Goal: Task Accomplishment & Management: Complete application form

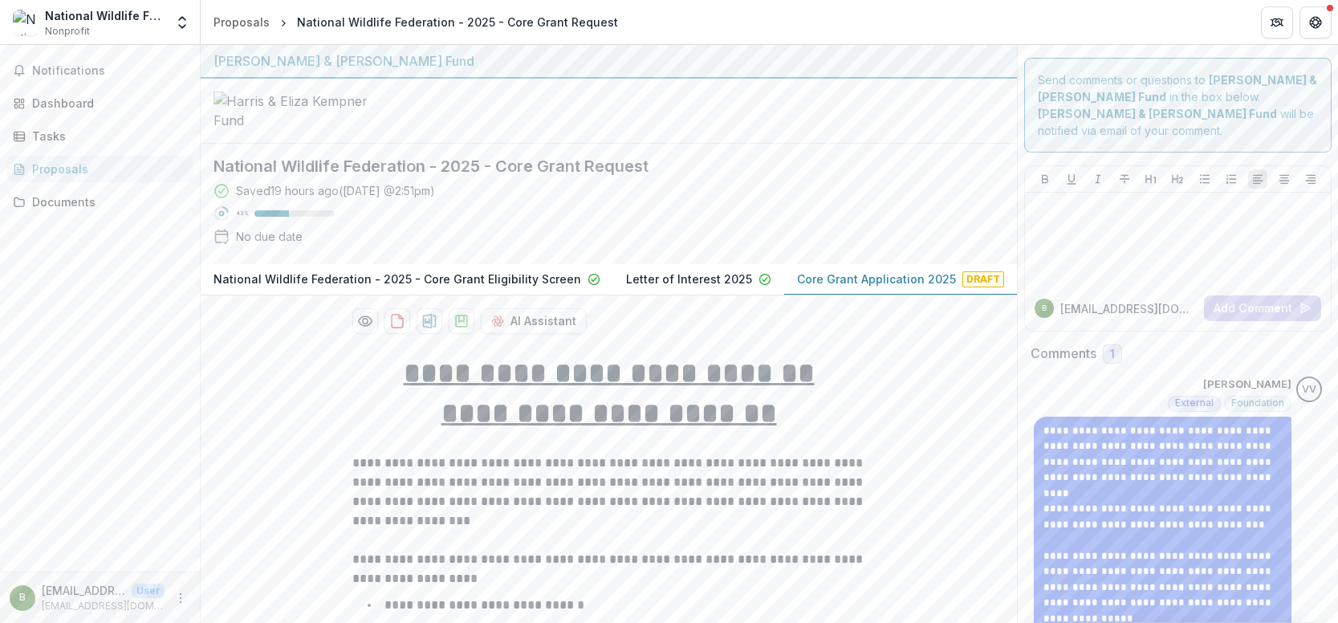
scroll to position [6612, 0]
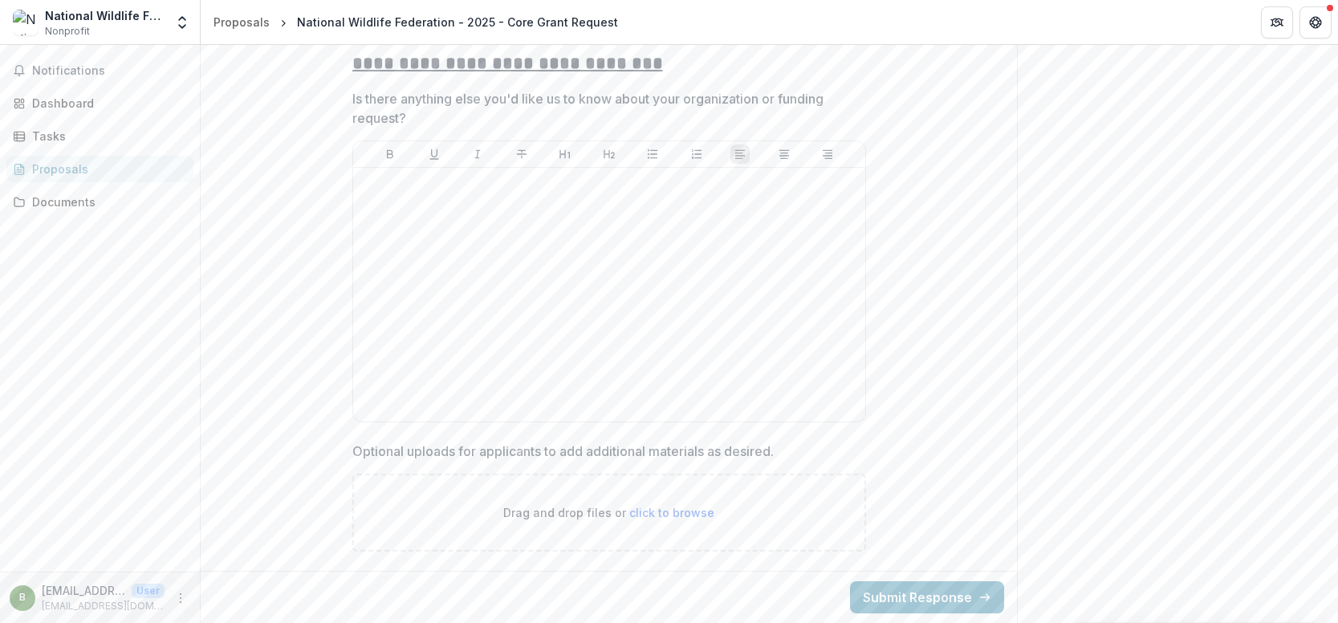
click at [26, 284] on div "Notifications Dashboard Tasks Proposals Documents" at bounding box center [100, 308] width 200 height 527
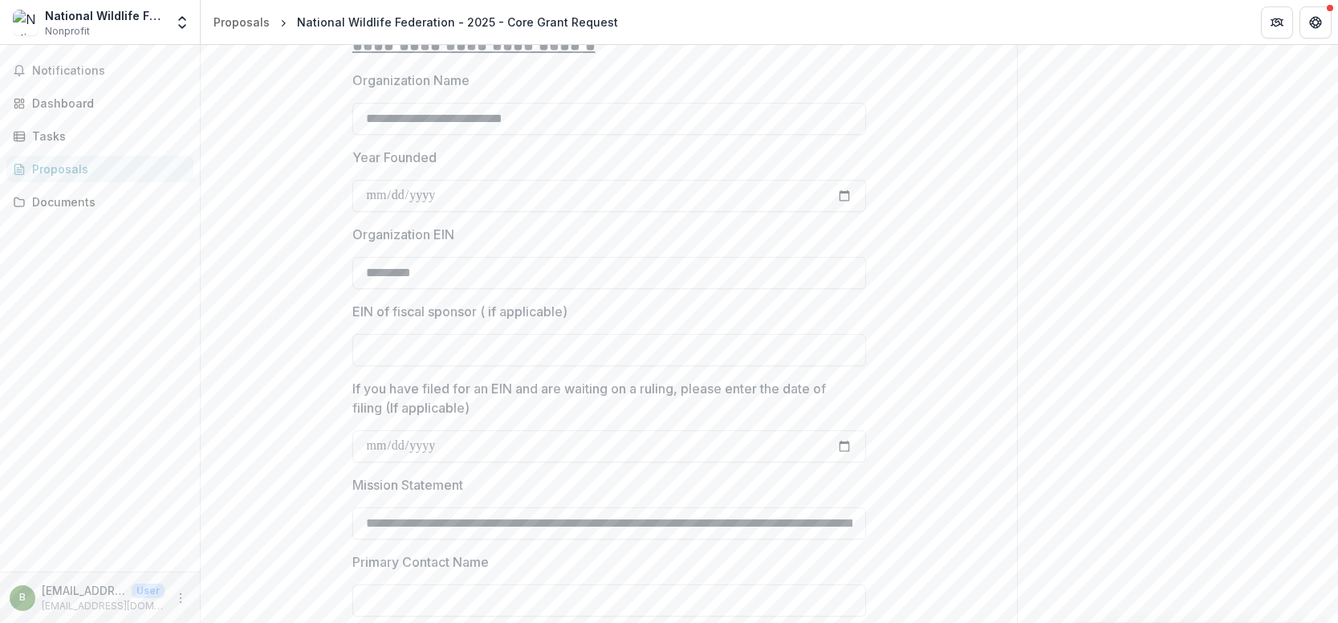
scroll to position [1439, 0]
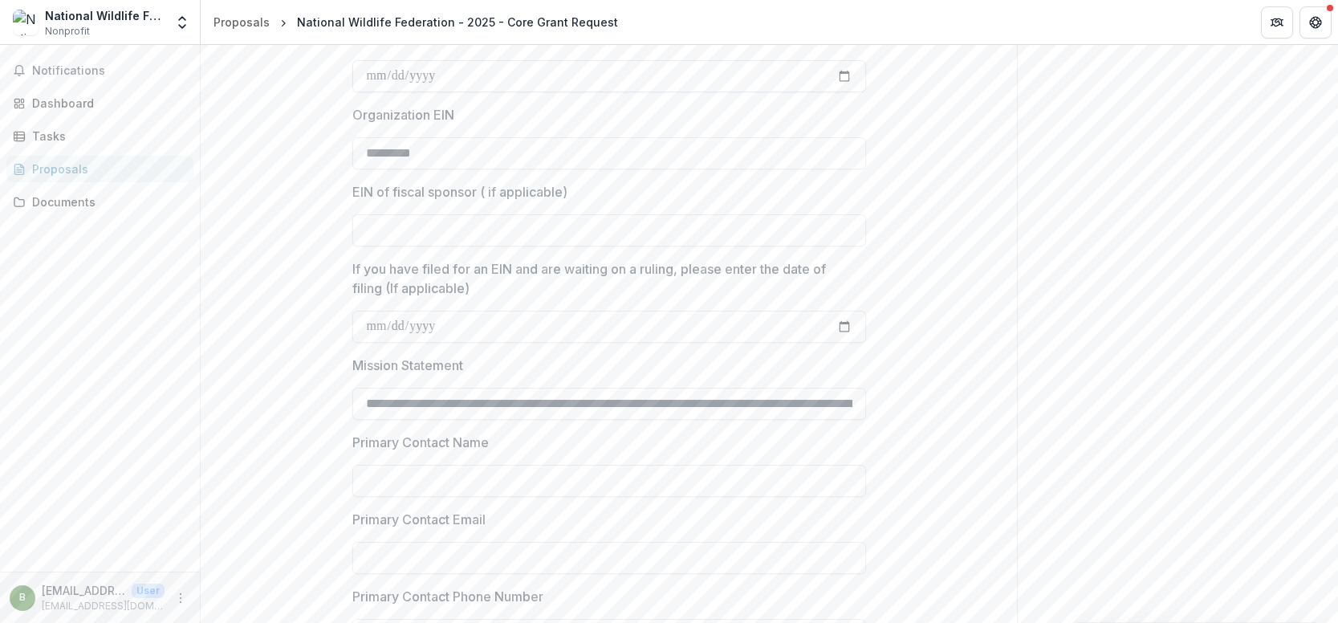
click at [395, 92] on input "Year Founded" at bounding box center [609, 76] width 514 height 32
click at [362, 92] on input "Year Founded" at bounding box center [609, 76] width 514 height 32
click at [380, 91] on input "Year Founded" at bounding box center [609, 76] width 514 height 32
click at [68, 304] on div "Notifications Dashboard Tasks Proposals Documents" at bounding box center [100, 308] width 200 height 527
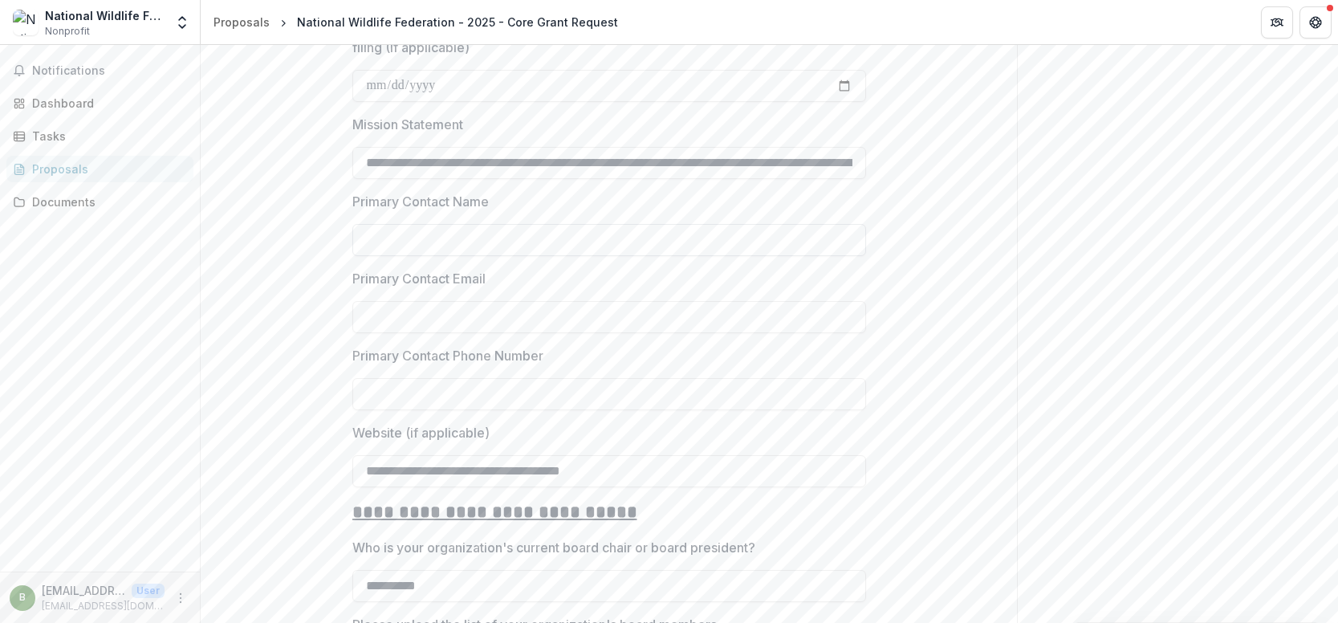
click at [449, 256] on input "Primary Contact Name" at bounding box center [609, 240] width 514 height 32
type input "**********"
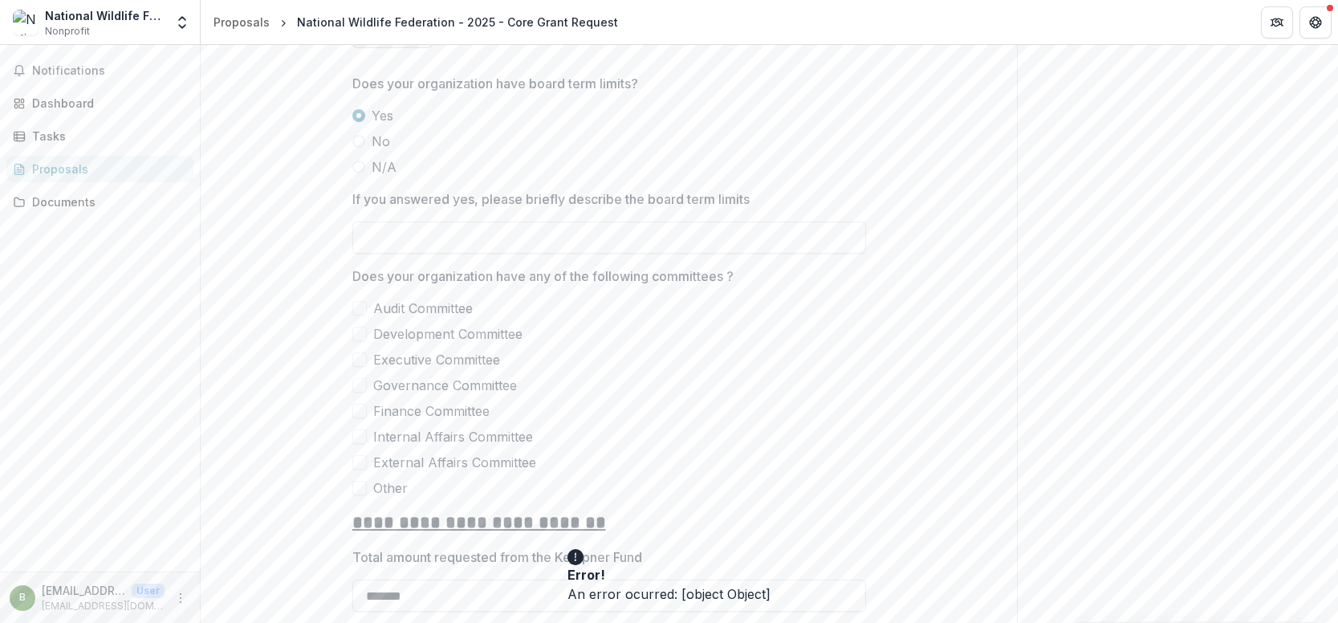
scroll to position [2482, 0]
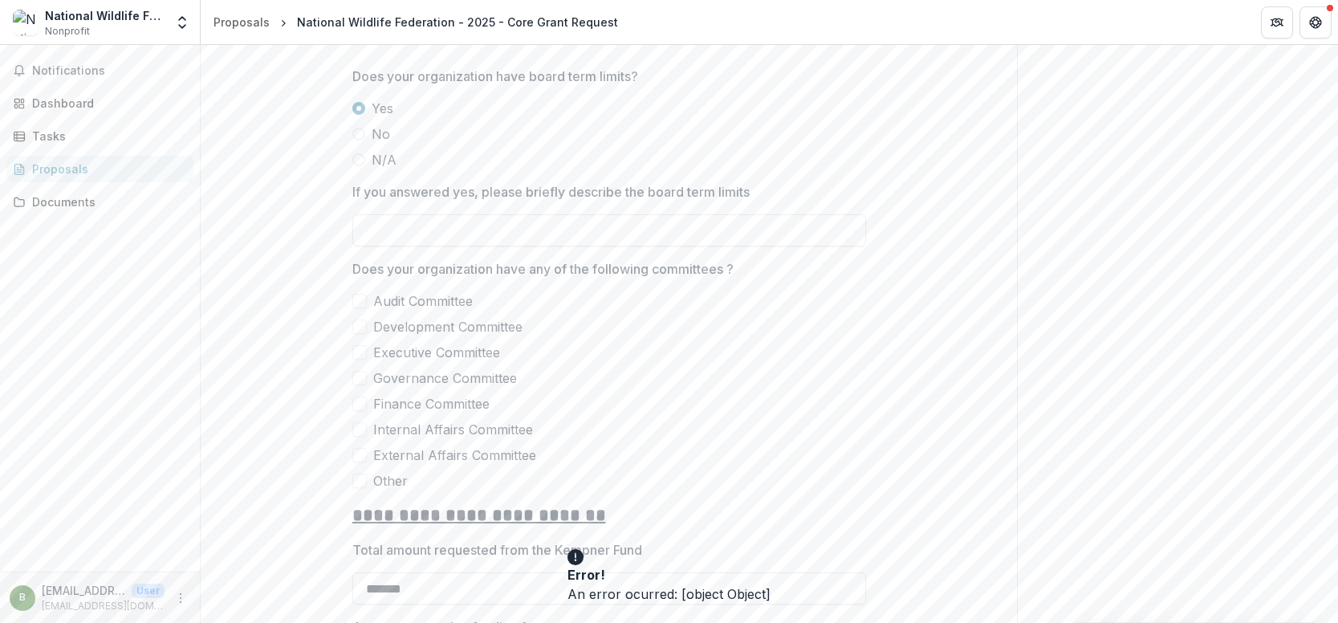
type input "**********"
click at [352, 308] on span at bounding box center [359, 301] width 14 height 14
click at [360, 334] on span at bounding box center [359, 327] width 14 height 14
click at [355, 360] on span at bounding box center [359, 352] width 14 height 14
click at [357, 385] on span at bounding box center [359, 378] width 14 height 14
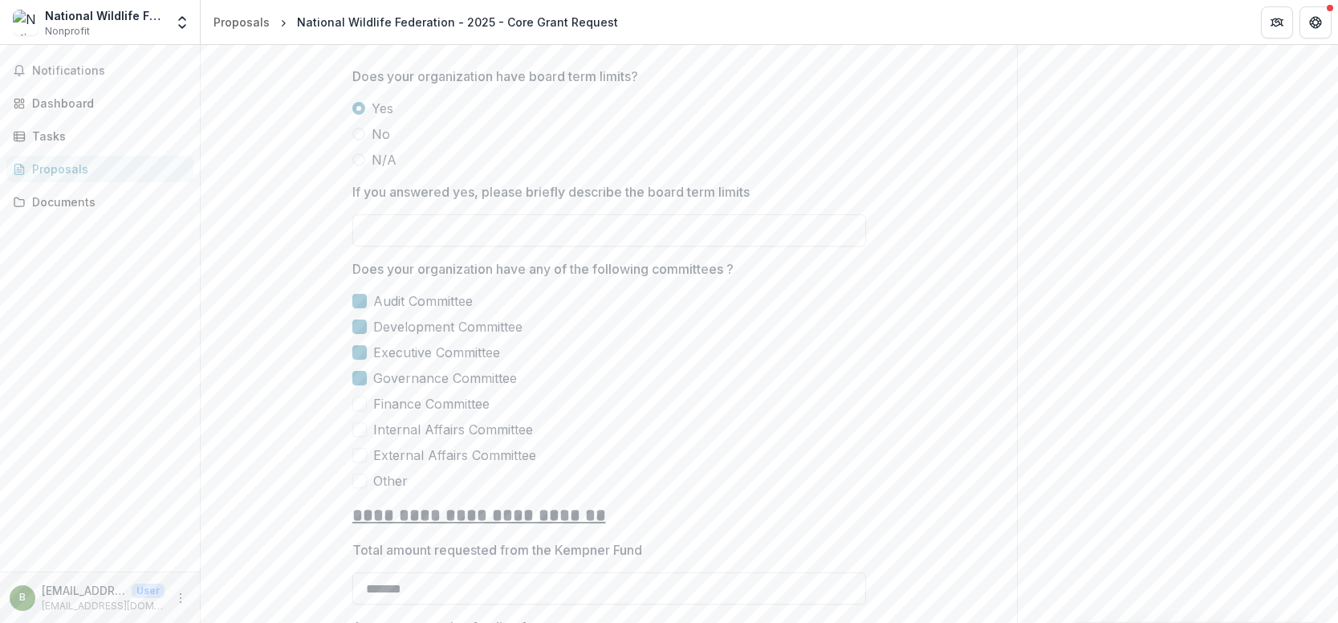
click at [358, 412] on label "Finance Committee" at bounding box center [609, 403] width 514 height 19
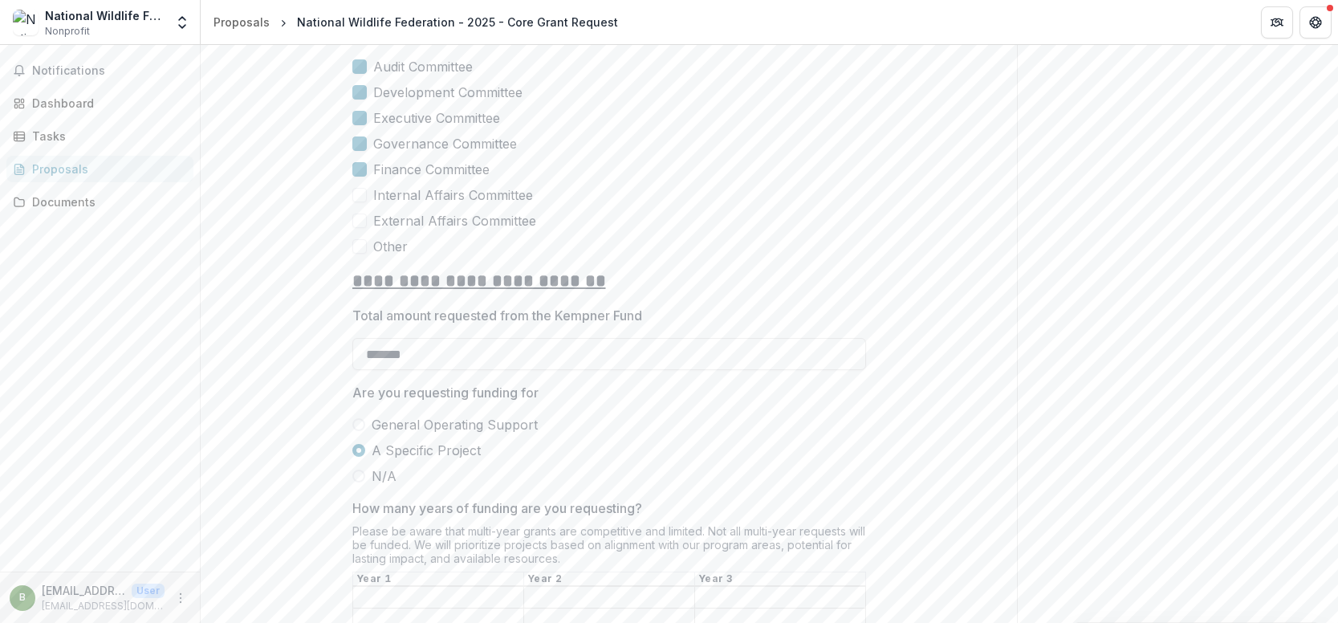
scroll to position [2723, 0]
click at [360, 247] on span at bounding box center [359, 240] width 14 height 14
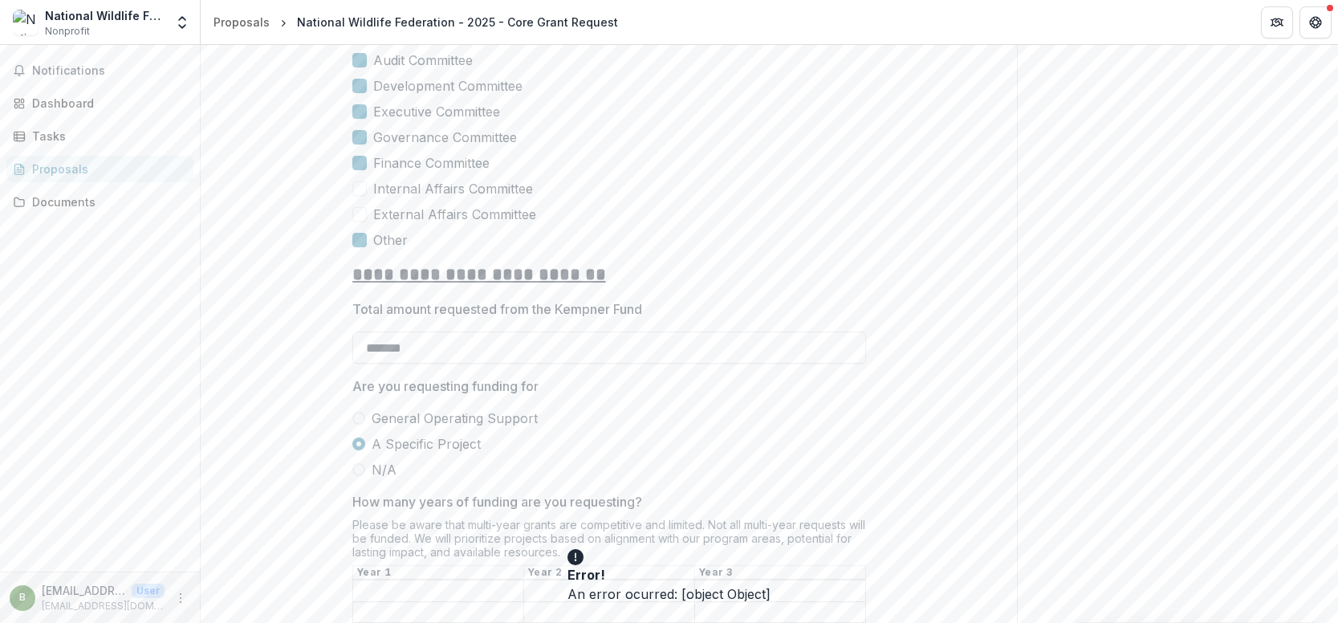
click at [587, 618] on icon "Close" at bounding box center [577, 627] width 19 height 19
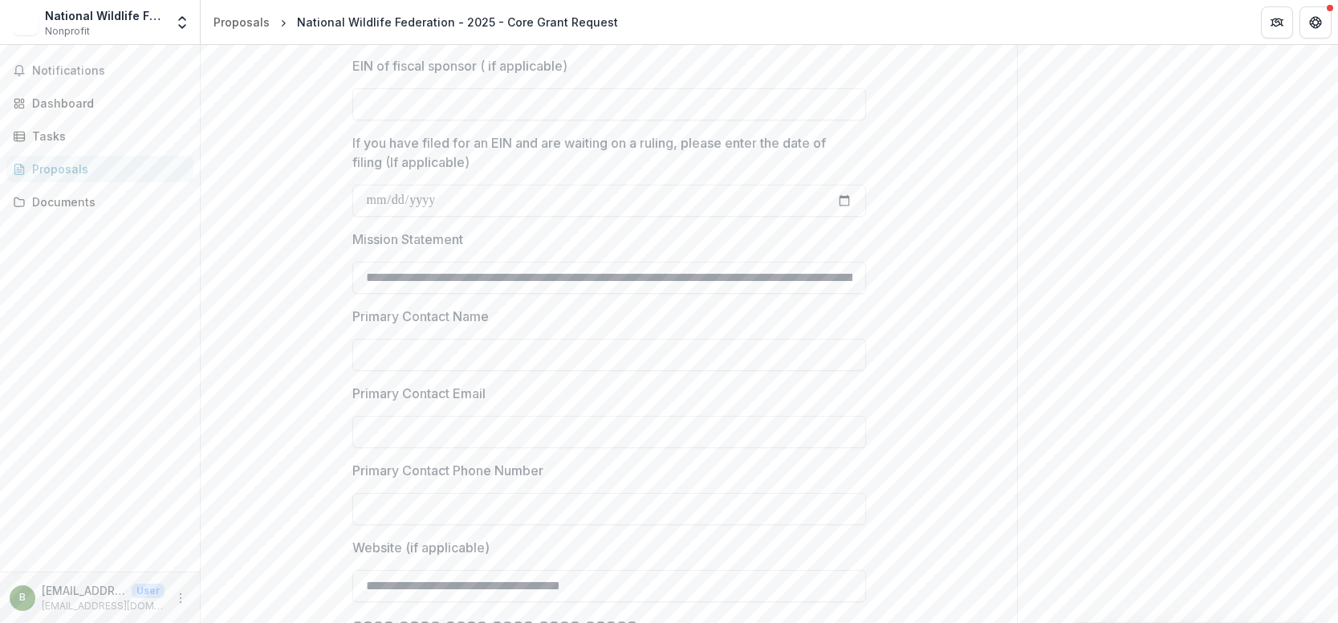
scroll to position [1686, 0]
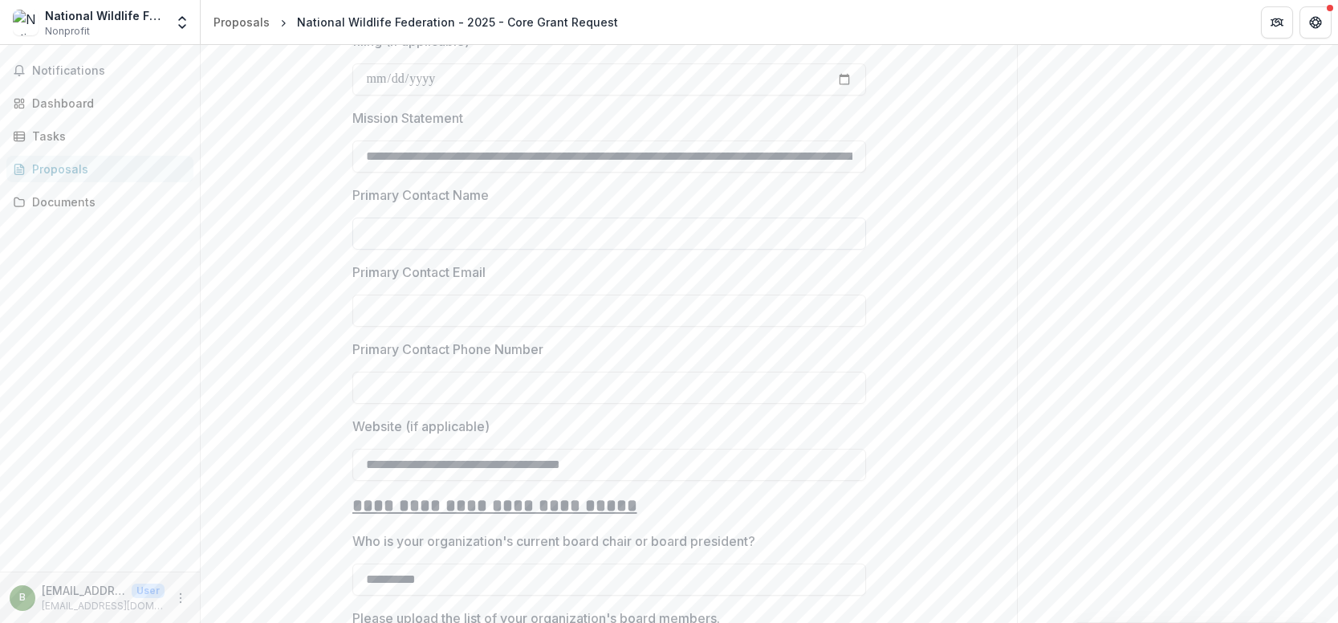
click at [470, 250] on input "Primary Contact Name" at bounding box center [609, 234] width 514 height 32
click at [470, 250] on input "*********" at bounding box center [609, 234] width 514 height 32
type input "**********"
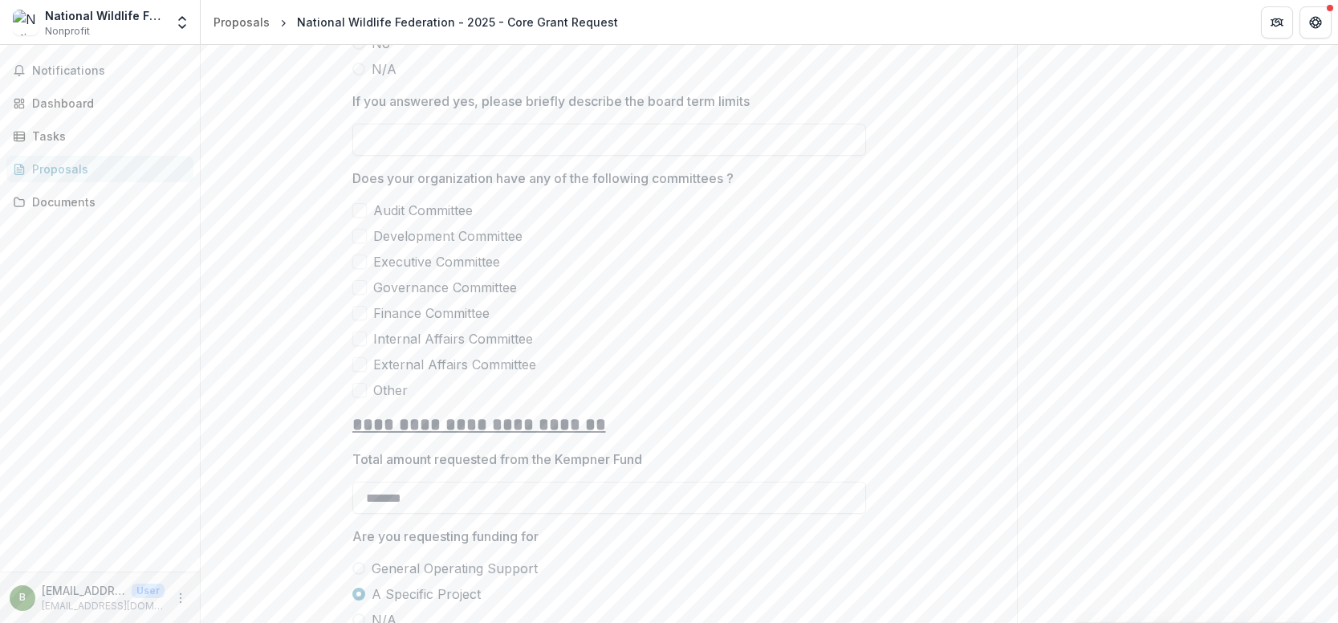
scroll to position [2649, 0]
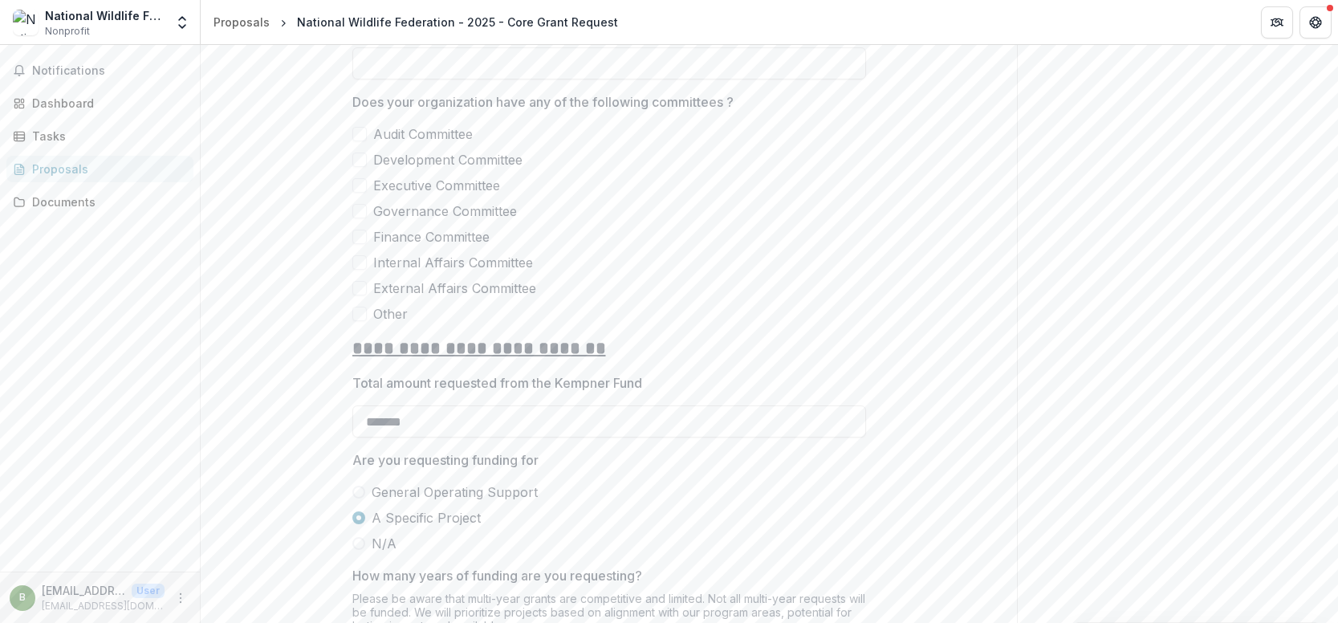
type input "**********"
click at [354, 141] on span at bounding box center [359, 134] width 14 height 14
click at [355, 167] on span at bounding box center [359, 160] width 14 height 14
click at [355, 193] on span at bounding box center [359, 185] width 14 height 14
click at [357, 218] on span at bounding box center [359, 211] width 14 height 14
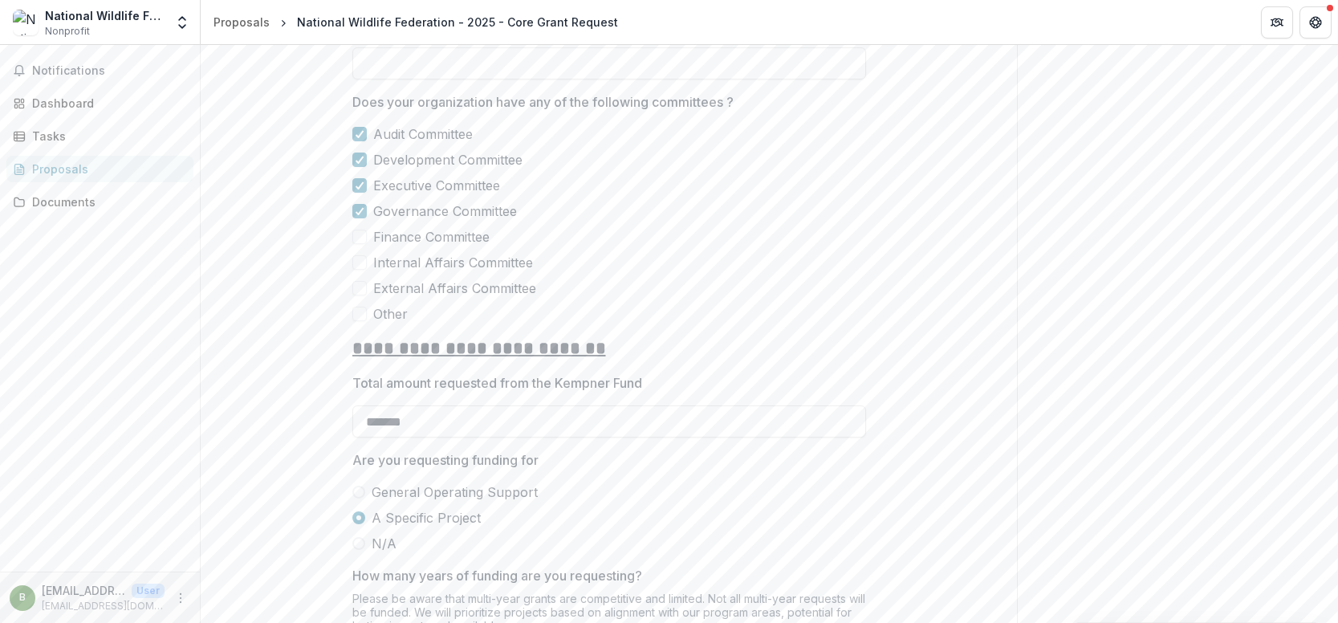
click at [359, 244] on span at bounding box center [359, 237] width 14 height 14
click at [360, 321] on span at bounding box center [359, 314] width 14 height 14
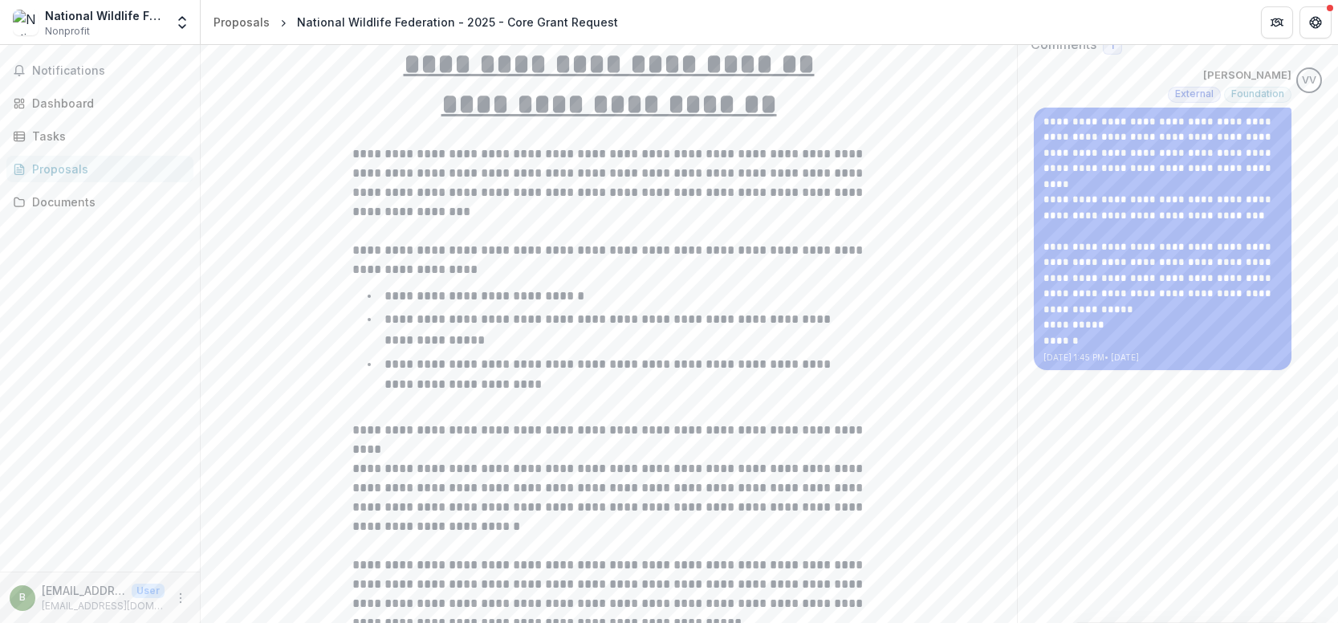
scroll to position [470, 0]
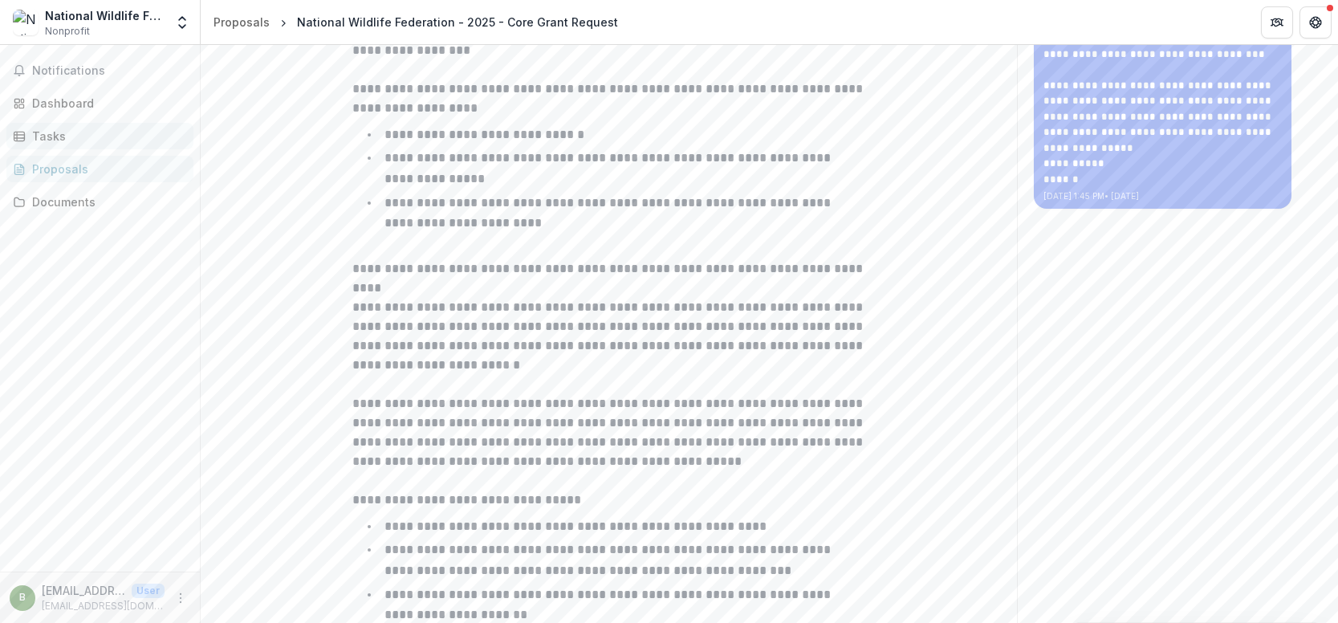
click at [65, 138] on div "Tasks" at bounding box center [106, 136] width 149 height 17
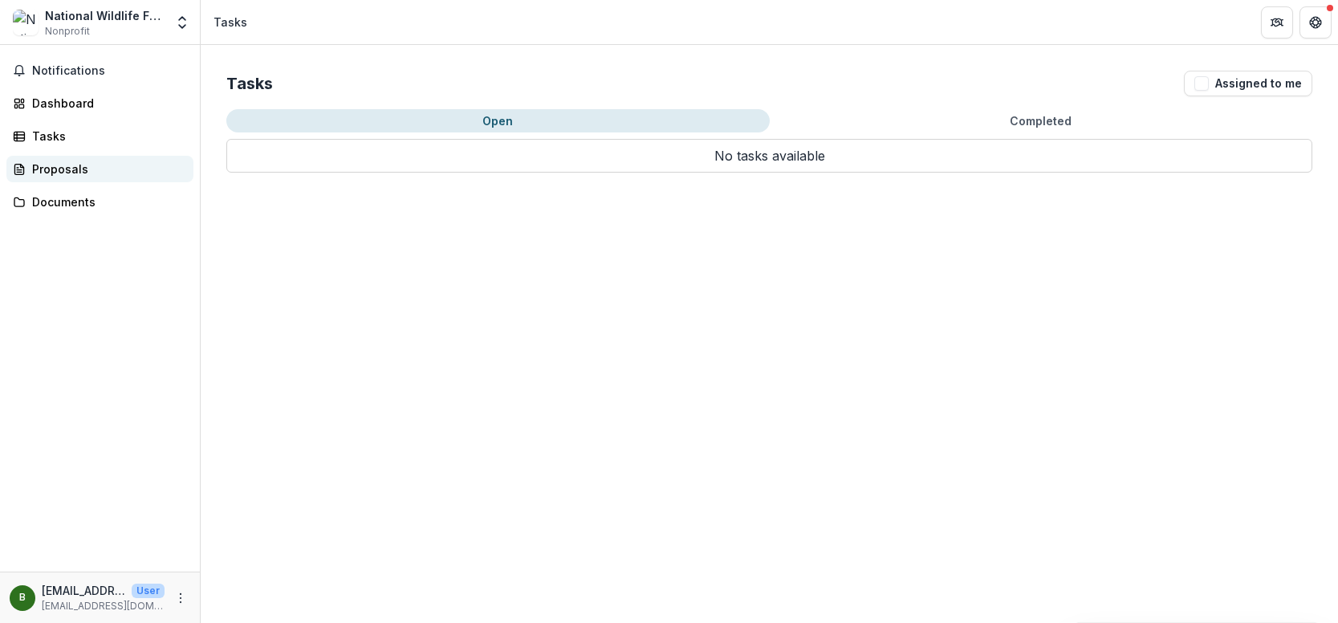
click at [99, 176] on div "Proposals" at bounding box center [106, 169] width 149 height 17
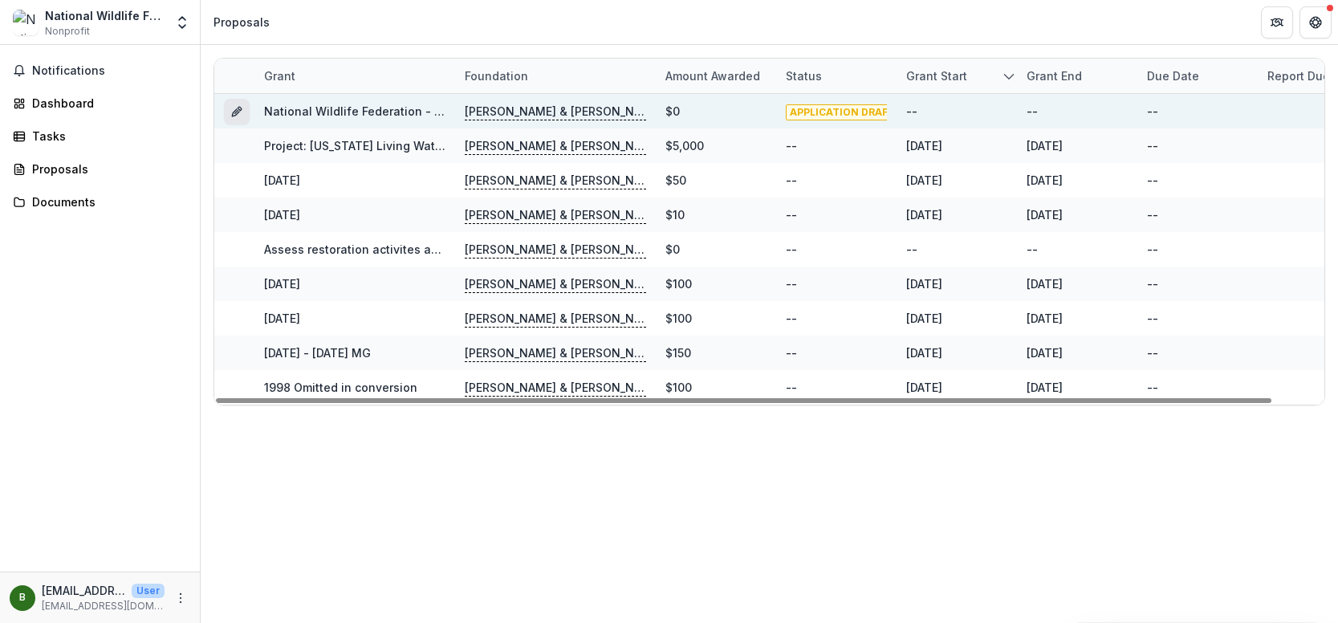
click at [234, 117] on icon "Grant 9365b0ed-49ba-41e6-a396-fcaf2375e922" at bounding box center [236, 111] width 13 height 13
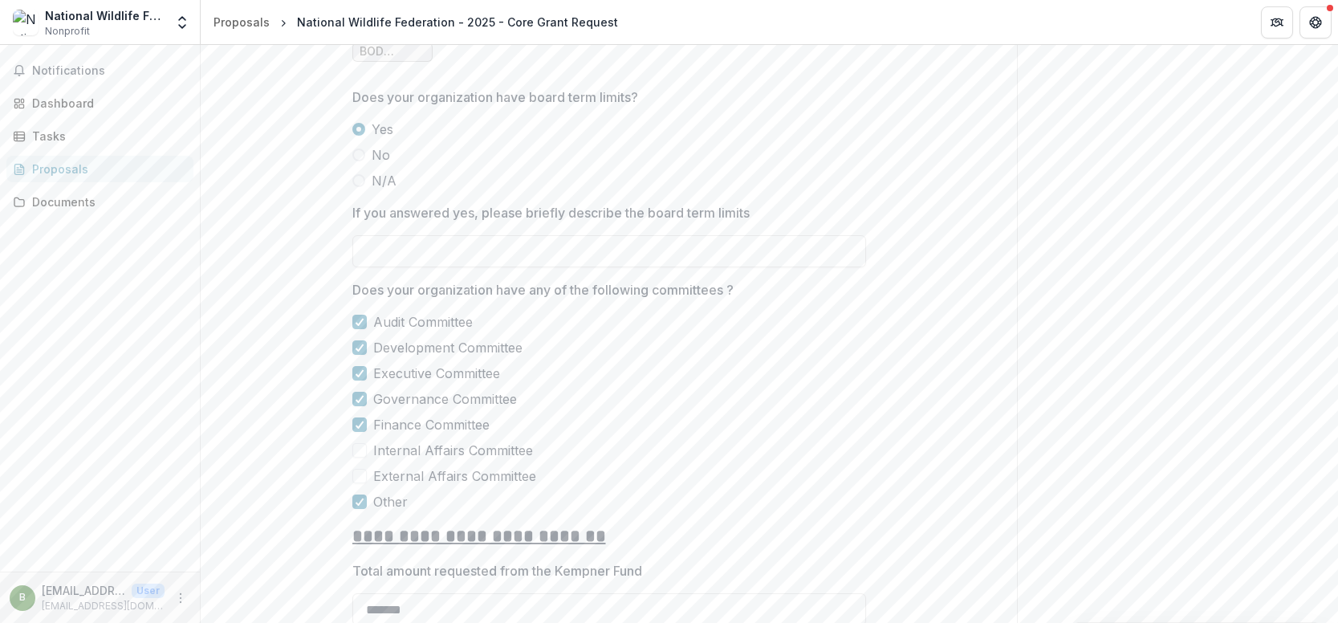
scroll to position [2328, 0]
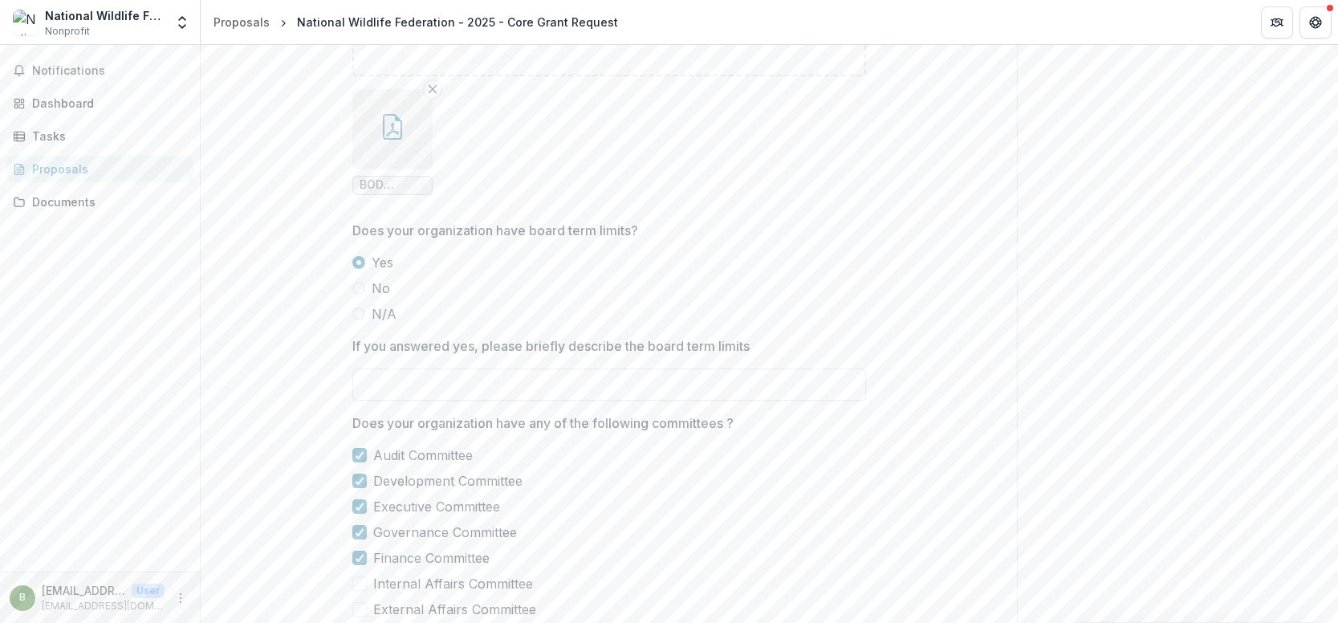
drag, startPoint x: 149, startPoint y: 418, endPoint x: 416, endPoint y: 383, distance: 269.7
click at [149, 418] on div "Notifications Dashboard Tasks Proposals Documents" at bounding box center [100, 308] width 200 height 527
click at [433, 400] on input "If you answered yes, please briefly describe the board term limits" at bounding box center [609, 384] width 514 height 32
paste input "**********"
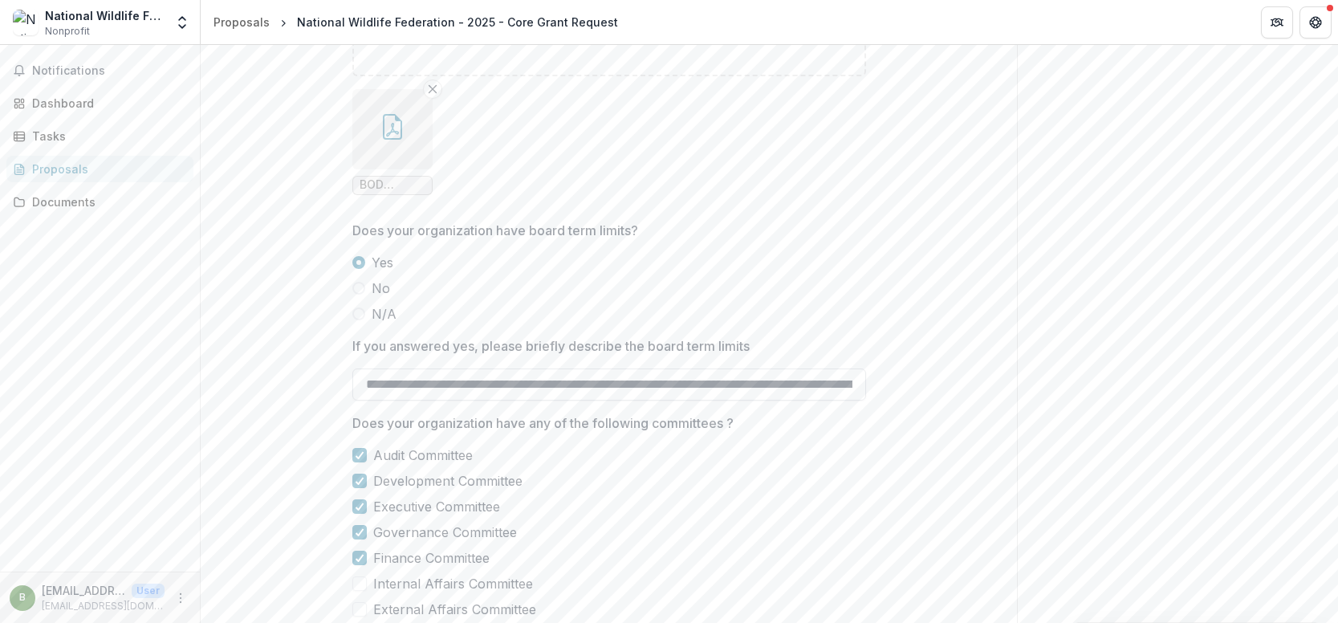
scroll to position [0, 3935]
type input "**********"
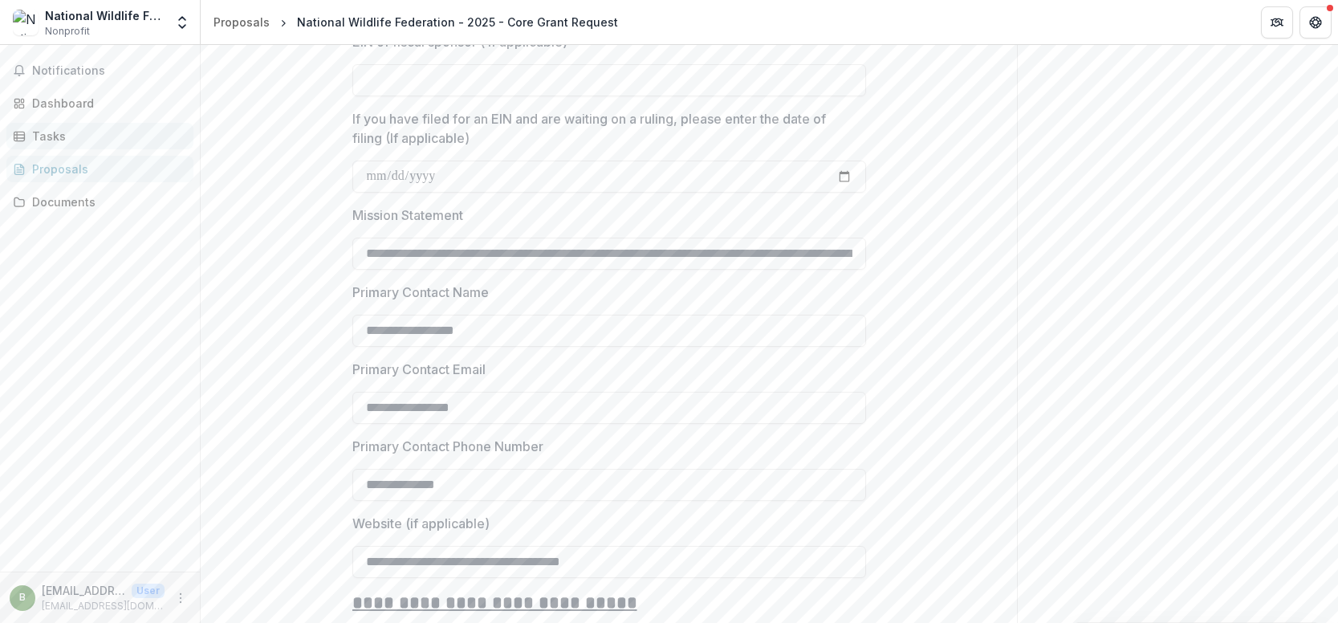
scroll to position [1445, 0]
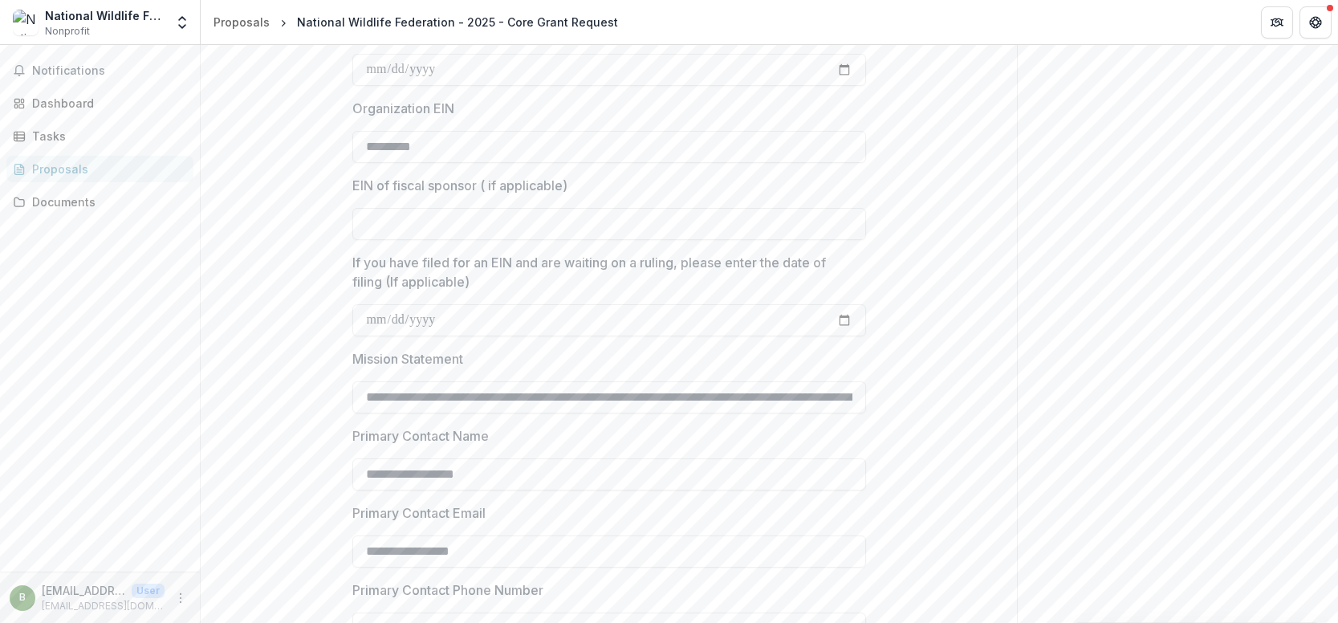
drag, startPoint x: 128, startPoint y: 279, endPoint x: 275, endPoint y: 263, distance: 147.8
click at [128, 275] on div "Notifications Dashboard Tasks Proposals Documents" at bounding box center [100, 308] width 200 height 527
click at [406, 240] on input "EIN of fiscal sponsor ( if applicable)" at bounding box center [609, 224] width 514 height 32
type input "*"
click at [374, 83] on input "Year Founded" at bounding box center [609, 70] width 514 height 32
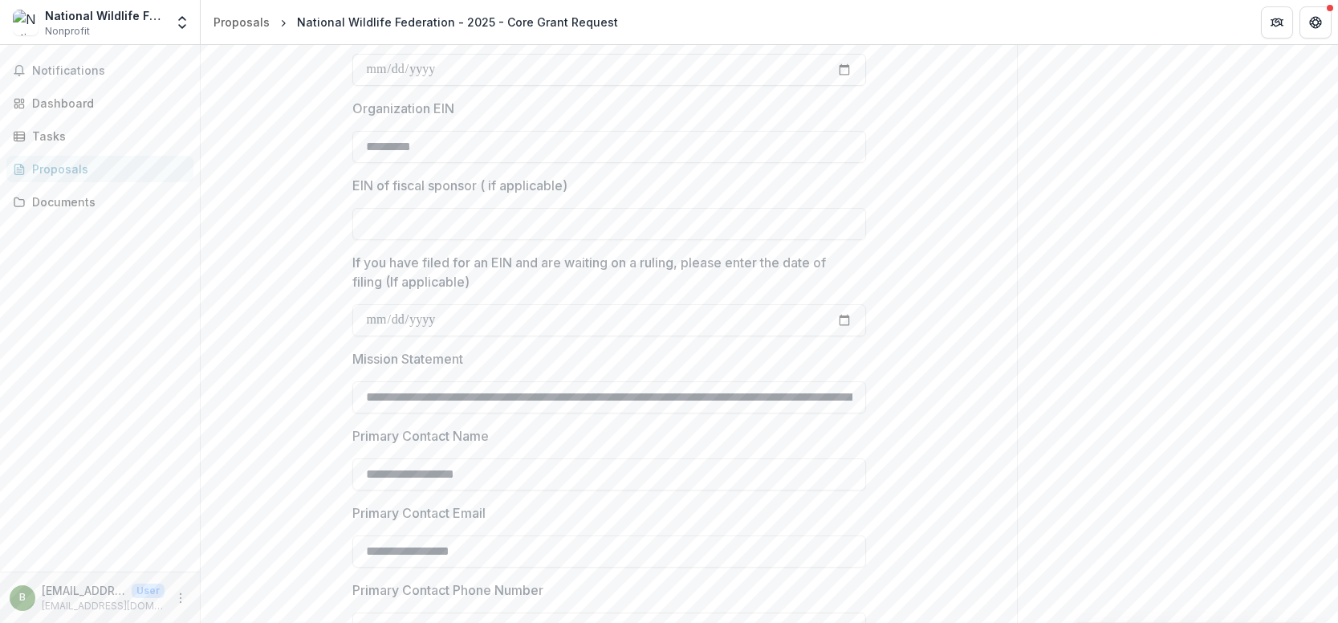
type input "**********"
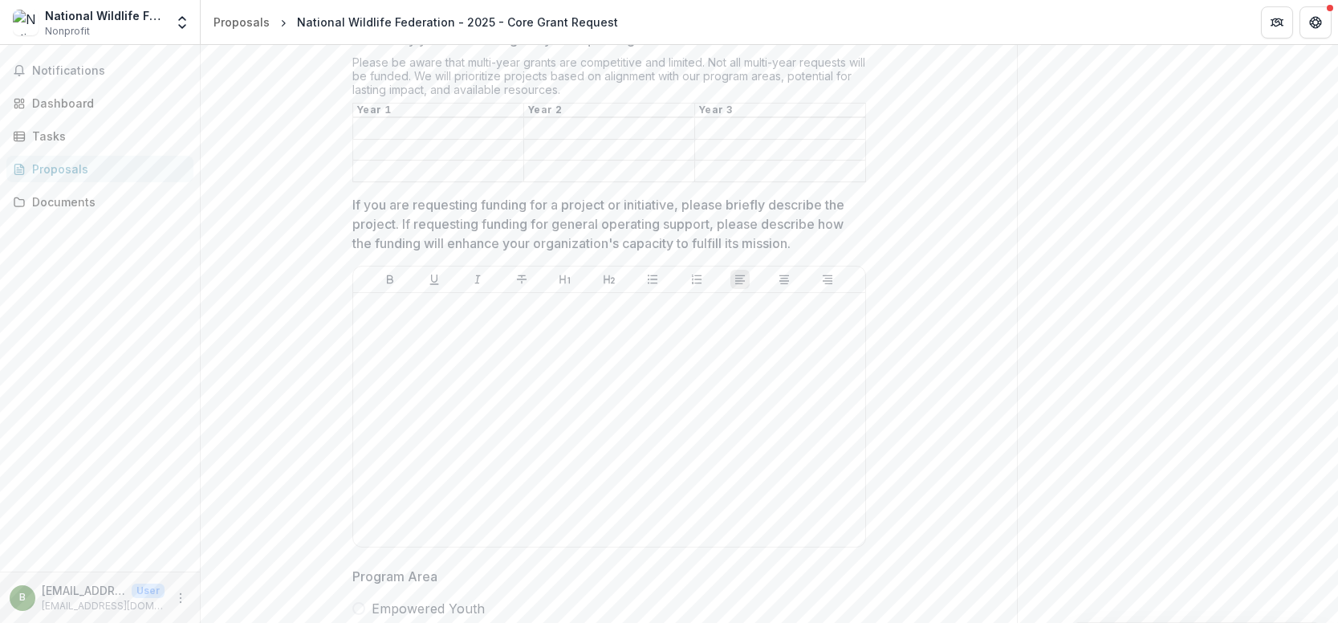
scroll to position [2996, 0]
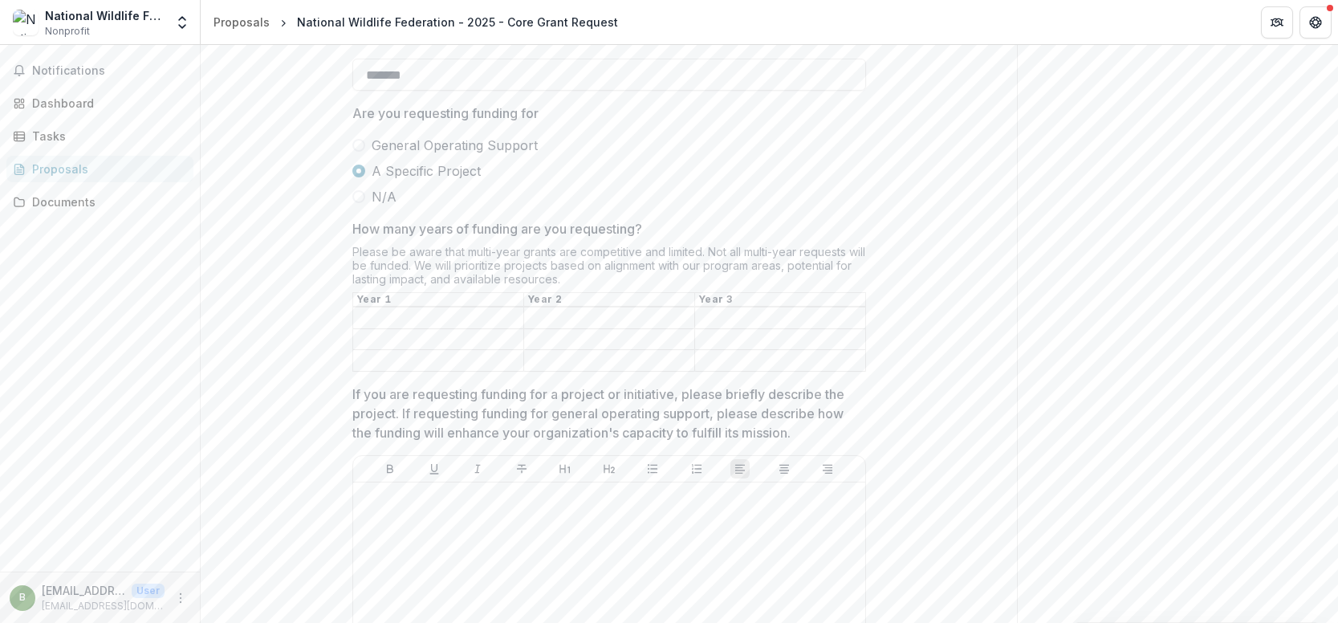
click at [436, 328] on input "How many years of funding are you requesting?" at bounding box center [438, 318] width 170 height 19
click at [369, 328] on input "******" at bounding box center [438, 318] width 170 height 19
type input "*******"
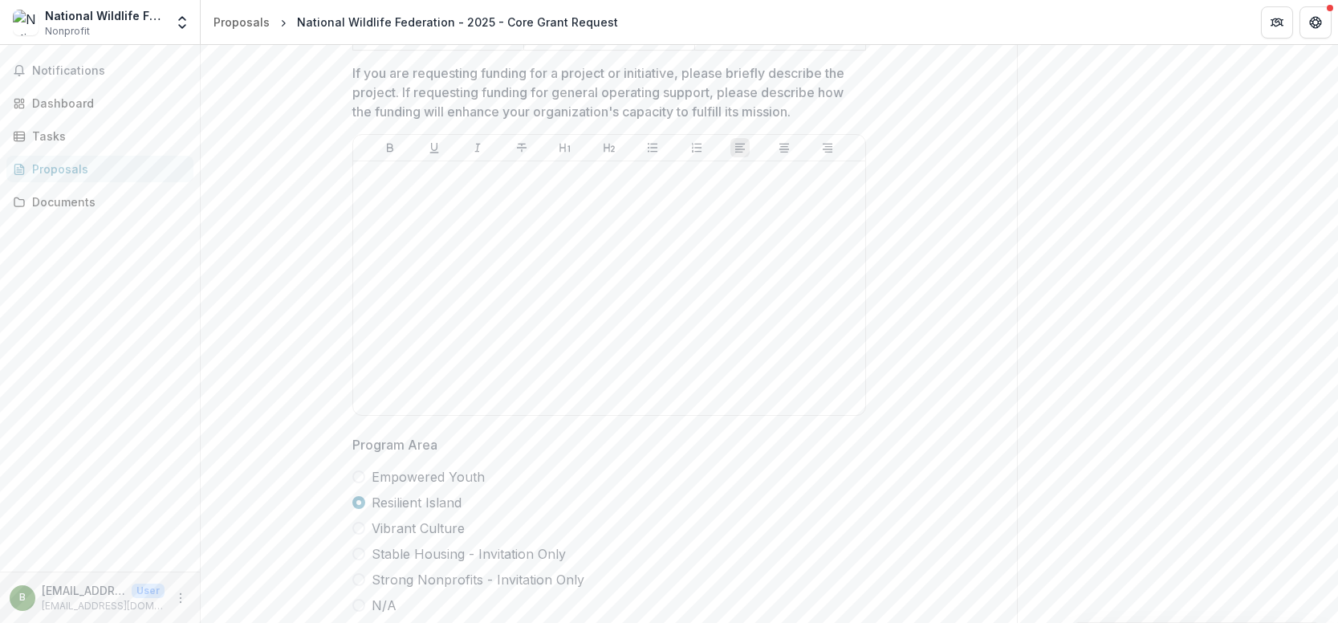
scroll to position [3719, 0]
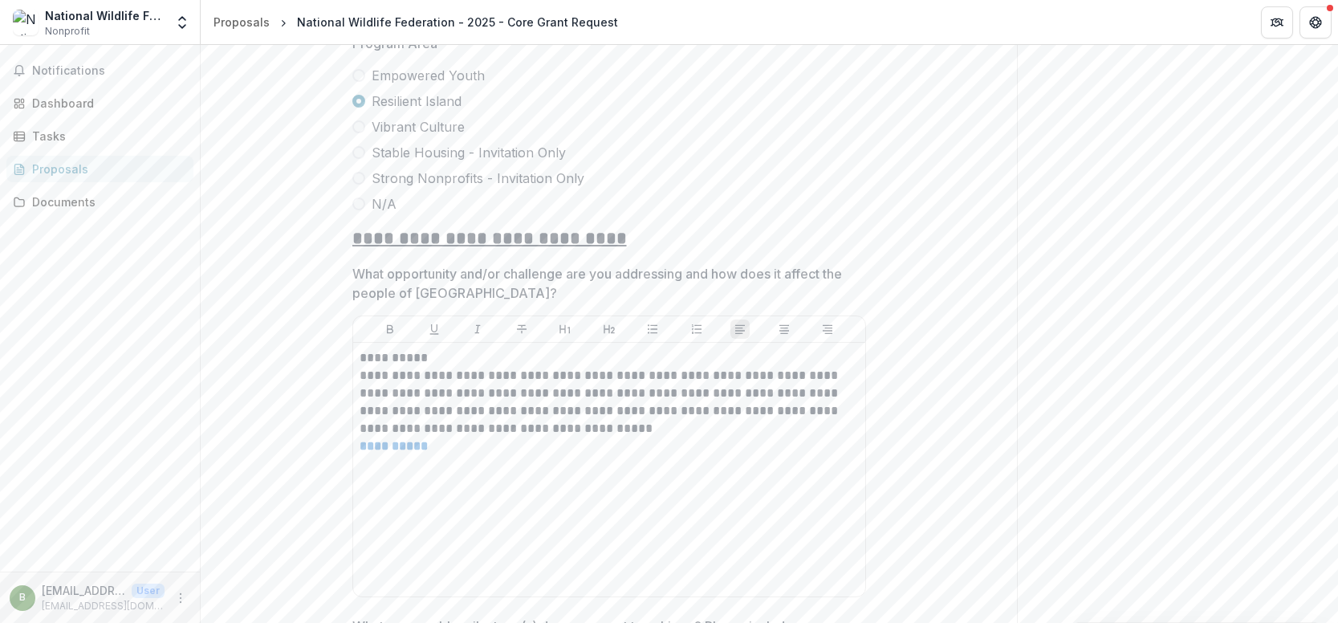
click at [54, 493] on div "Notifications Dashboard Tasks Proposals Documents" at bounding box center [100, 308] width 200 height 527
